Goal: Transaction & Acquisition: Purchase product/service

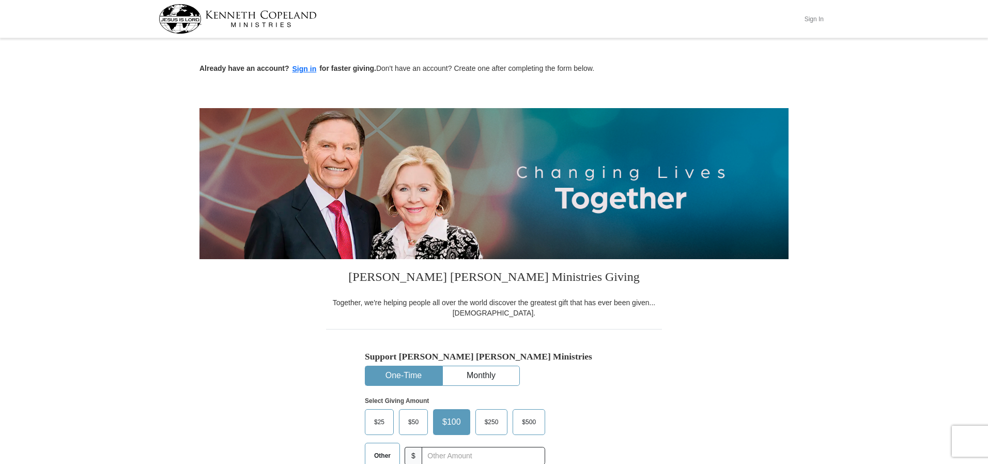
click at [809, 18] on button "Sign In" at bounding box center [813, 19] width 31 height 16
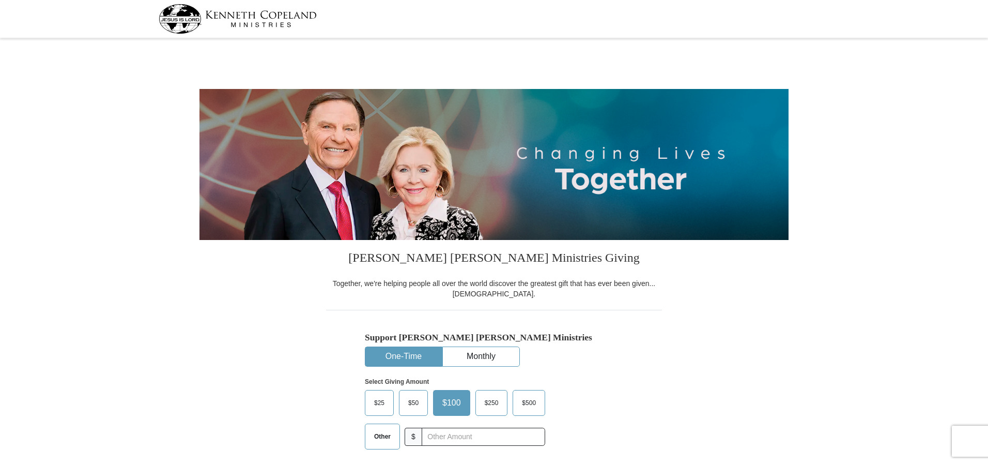
select select "FL"
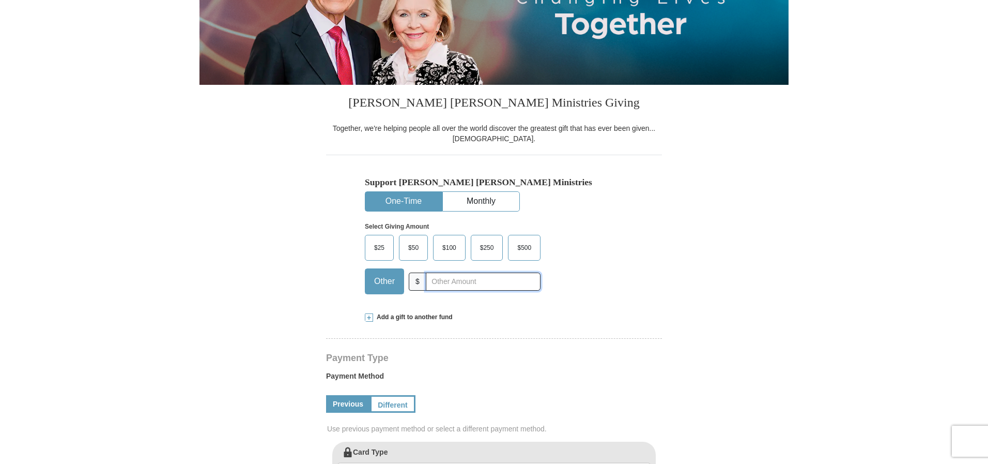
drag, startPoint x: 0, startPoint y: 0, endPoint x: 427, endPoint y: 281, distance: 511.5
click at [427, 281] on input "text" at bounding box center [483, 281] width 115 height 18
type input "75.00"
click at [340, 405] on link "Previous" at bounding box center [348, 404] width 44 height 18
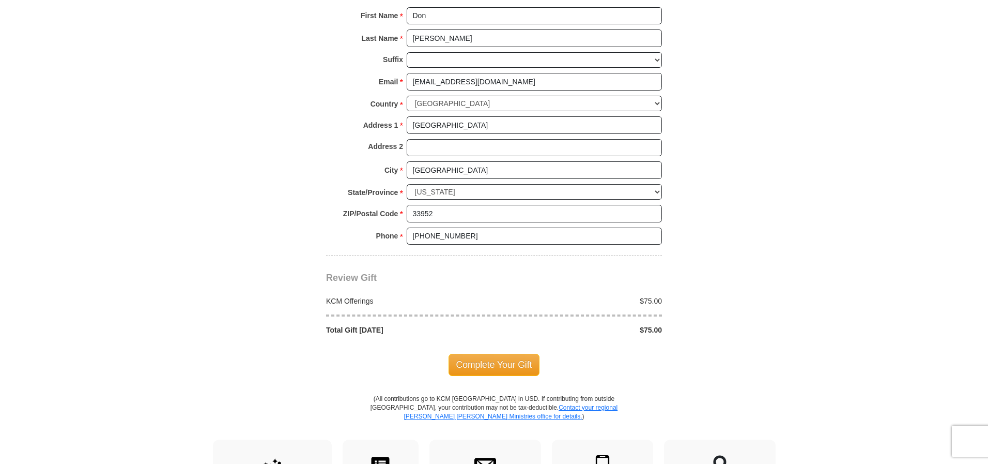
scroll to position [723, 0]
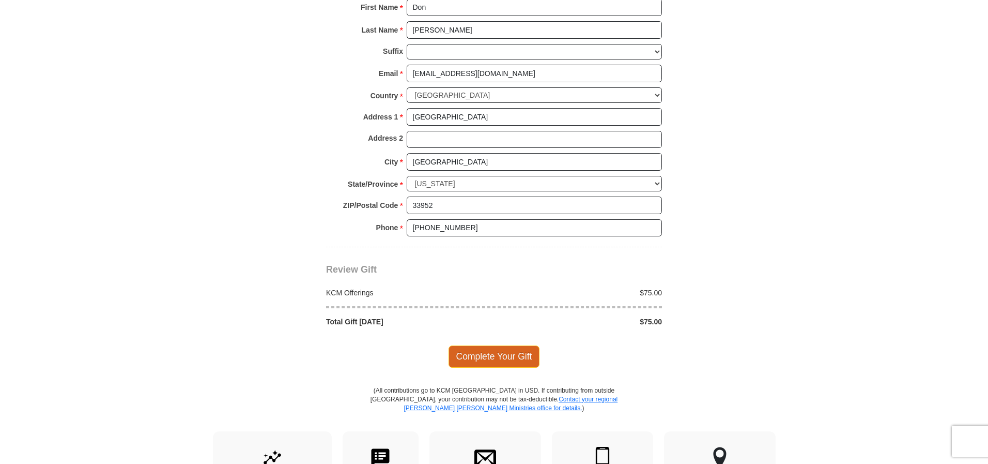
click at [498, 359] on span "Complete Your Gift" at bounding box center [494, 356] width 91 height 22
